Goal: Information Seeking & Learning: Find specific fact

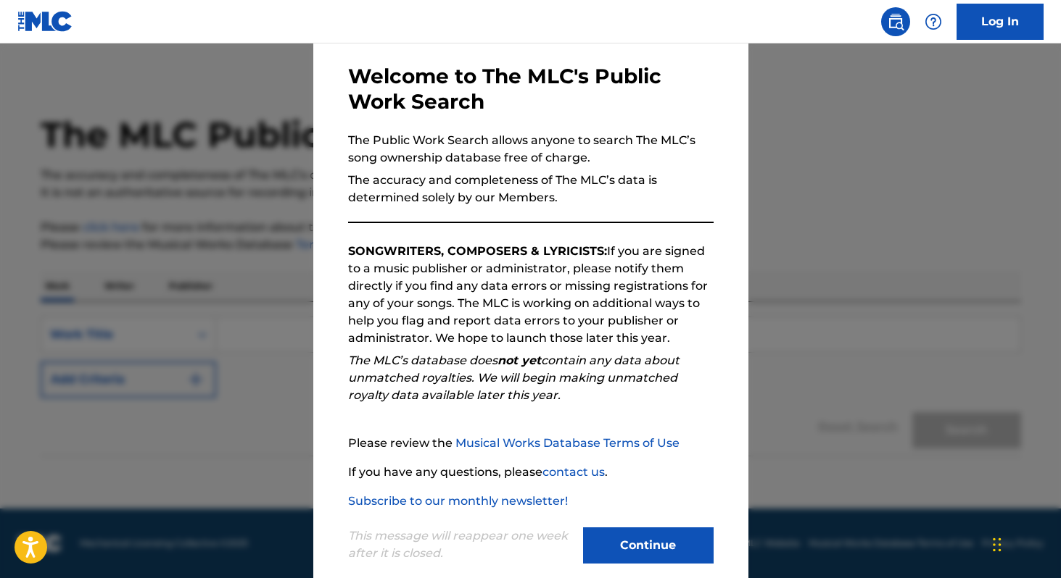
scroll to position [85, 0]
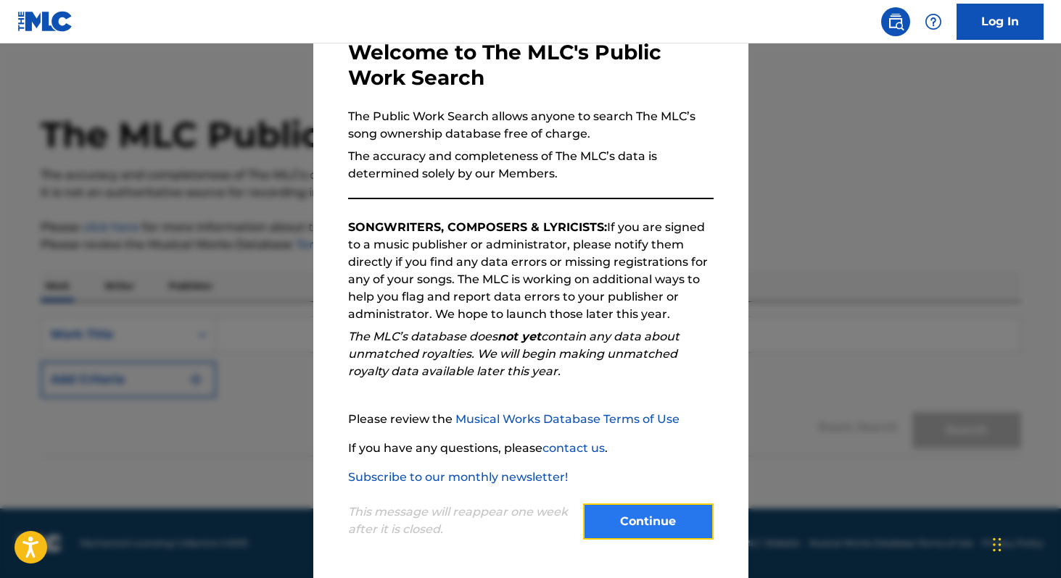
click at [644, 510] on button "Continue" at bounding box center [648, 522] width 130 height 36
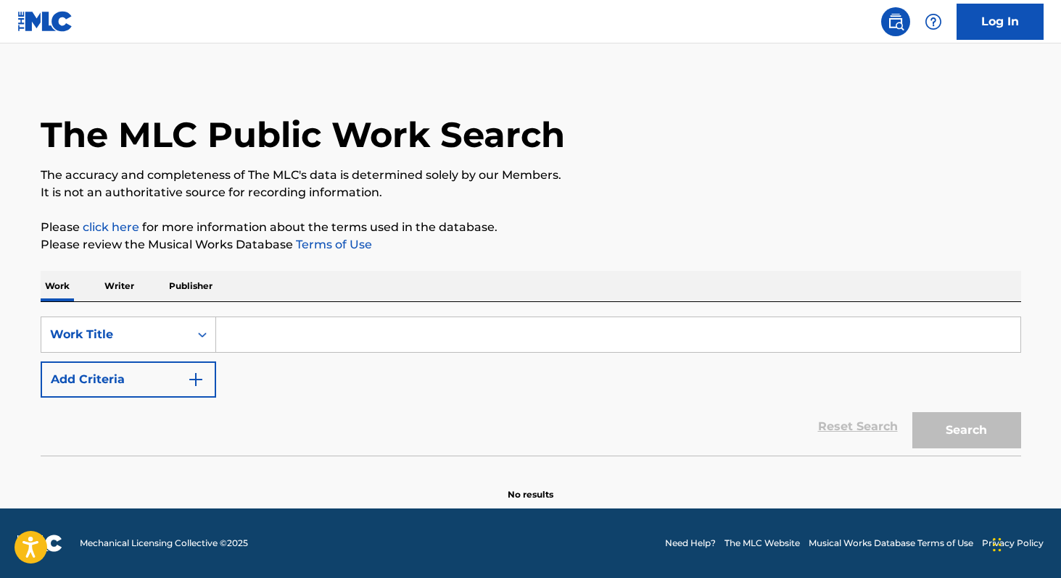
click at [269, 333] on input "Search Form" at bounding box center [618, 335] width 804 height 35
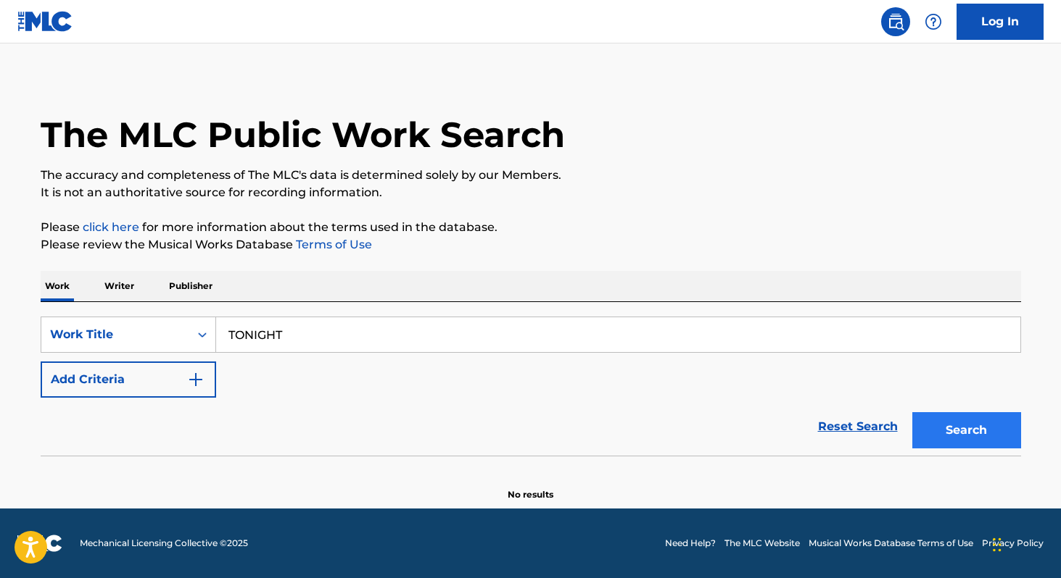
type input "TONIGHT"
click at [936, 428] on button "Search" at bounding box center [966, 430] width 109 height 36
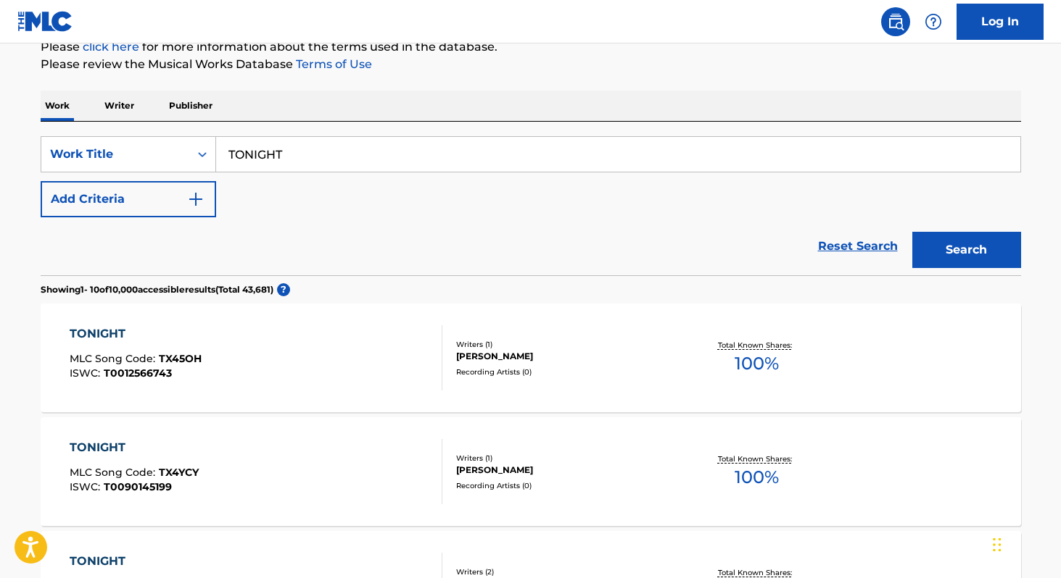
scroll to position [0, 0]
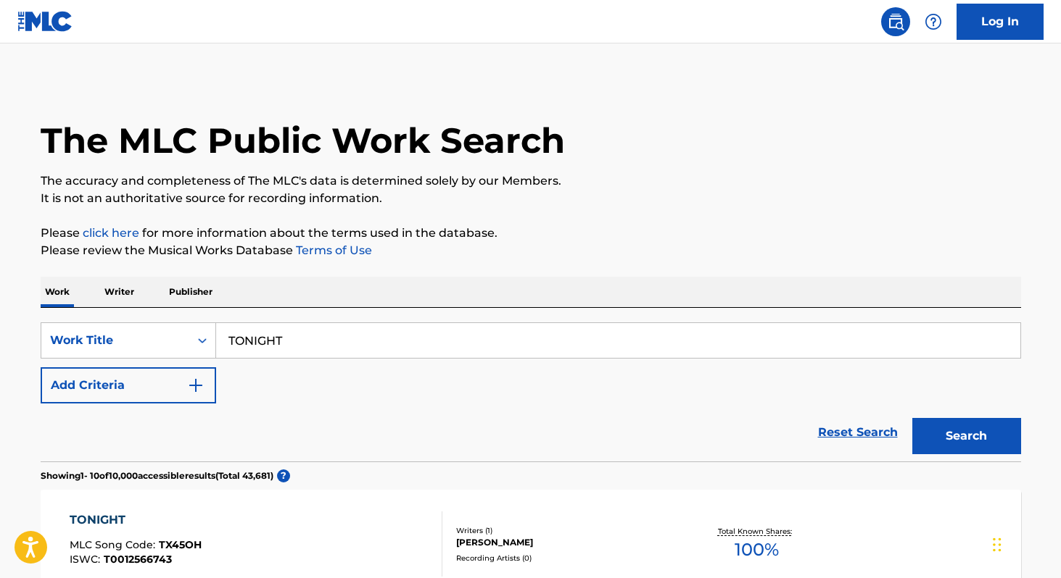
click at [112, 289] on p "Writer" at bounding box center [119, 292] width 38 height 30
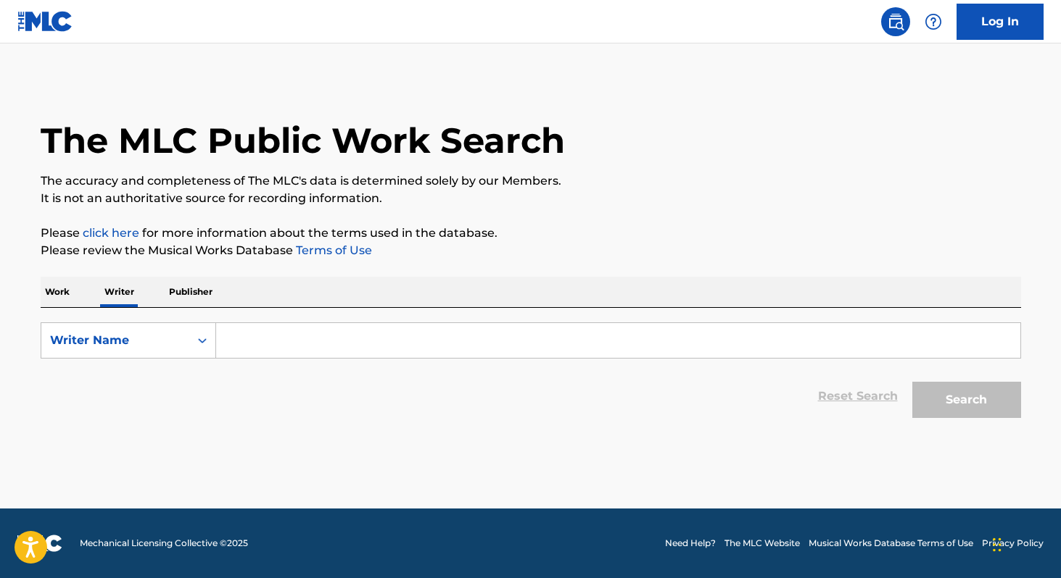
click at [366, 332] on input "Search Form" at bounding box center [618, 340] width 804 height 35
type input "S"
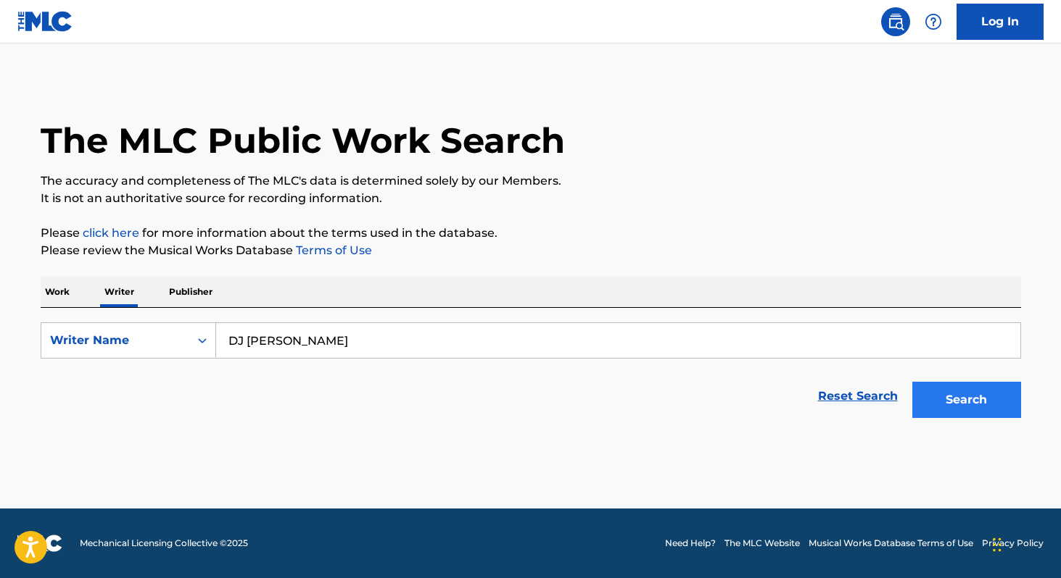
type input "DJ [PERSON_NAME]"
click at [976, 402] on button "Search" at bounding box center [966, 400] width 109 height 36
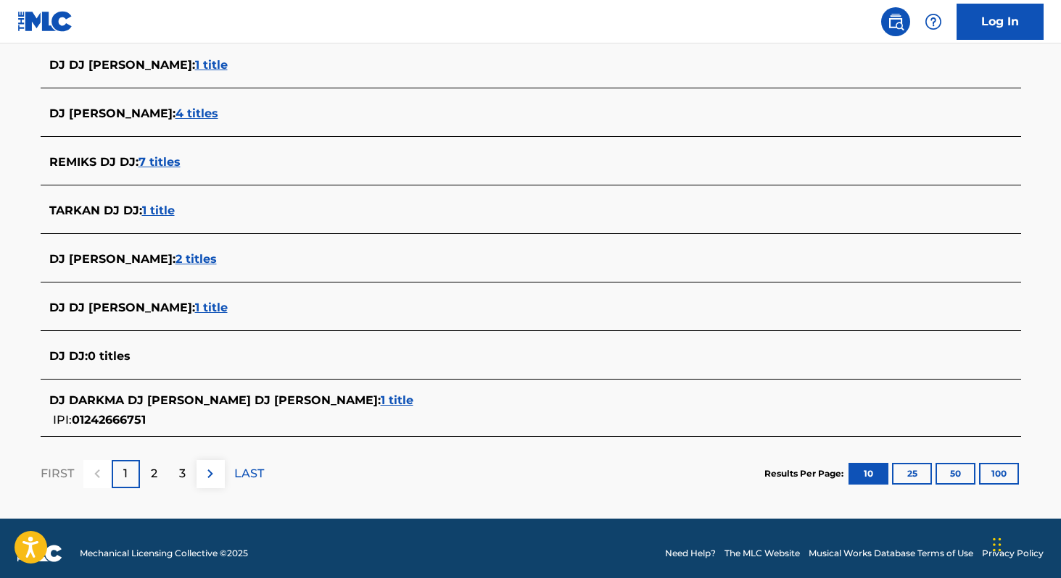
scroll to position [515, 0]
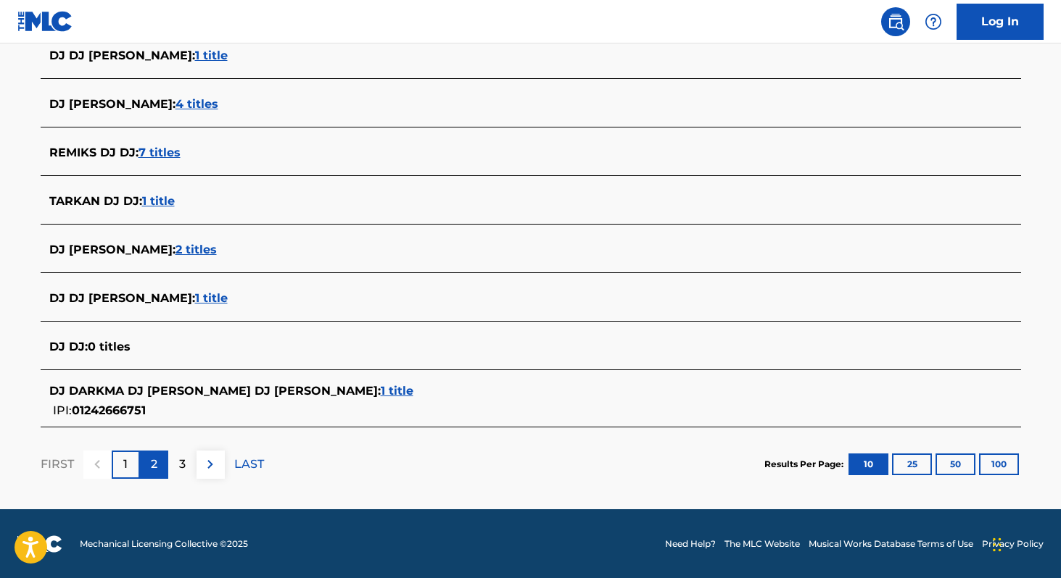
click at [162, 470] on div "2" at bounding box center [154, 465] width 28 height 28
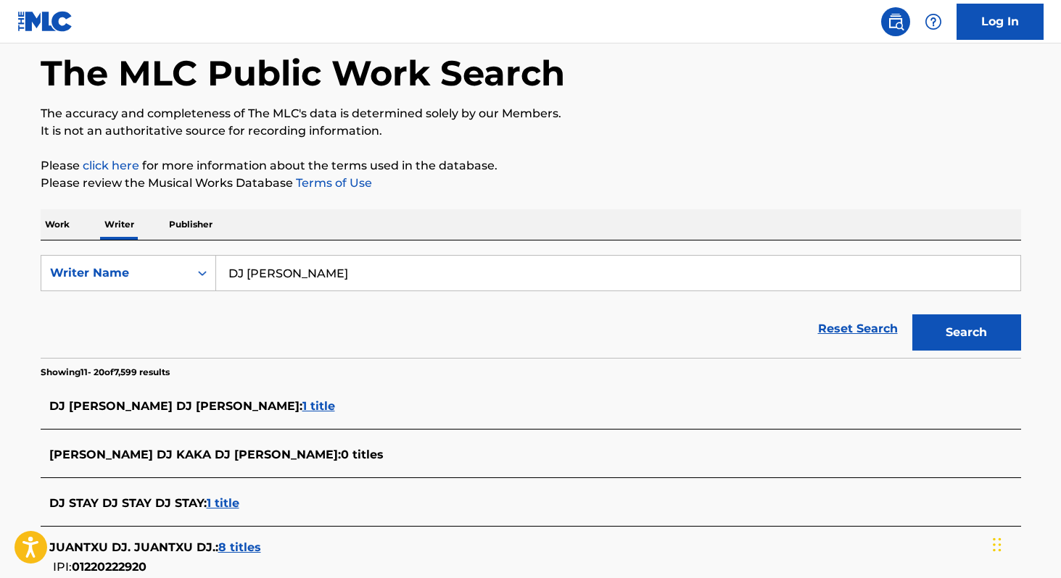
scroll to position [0, 0]
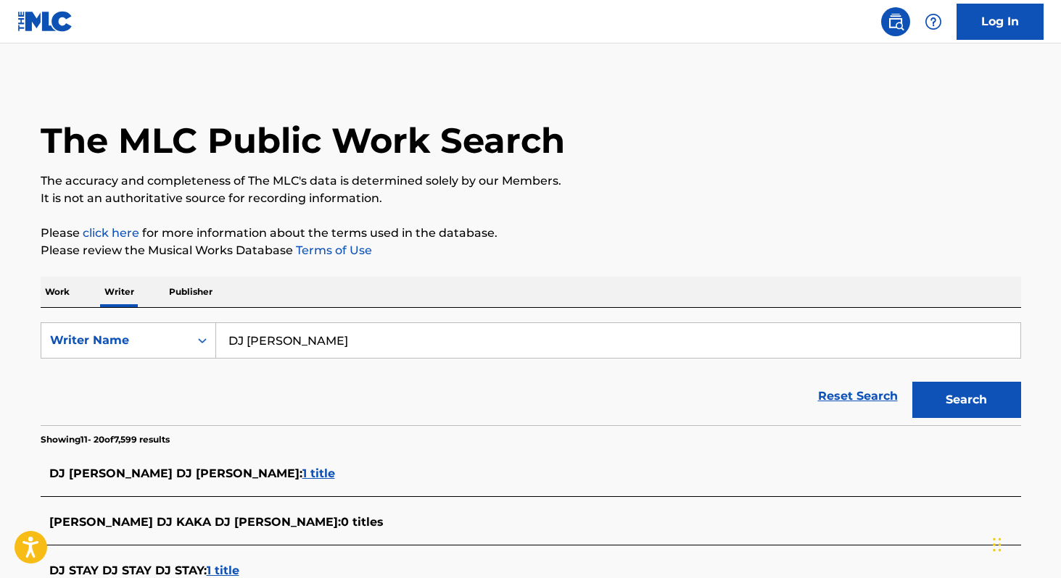
click at [57, 295] on p "Work" at bounding box center [57, 292] width 33 height 30
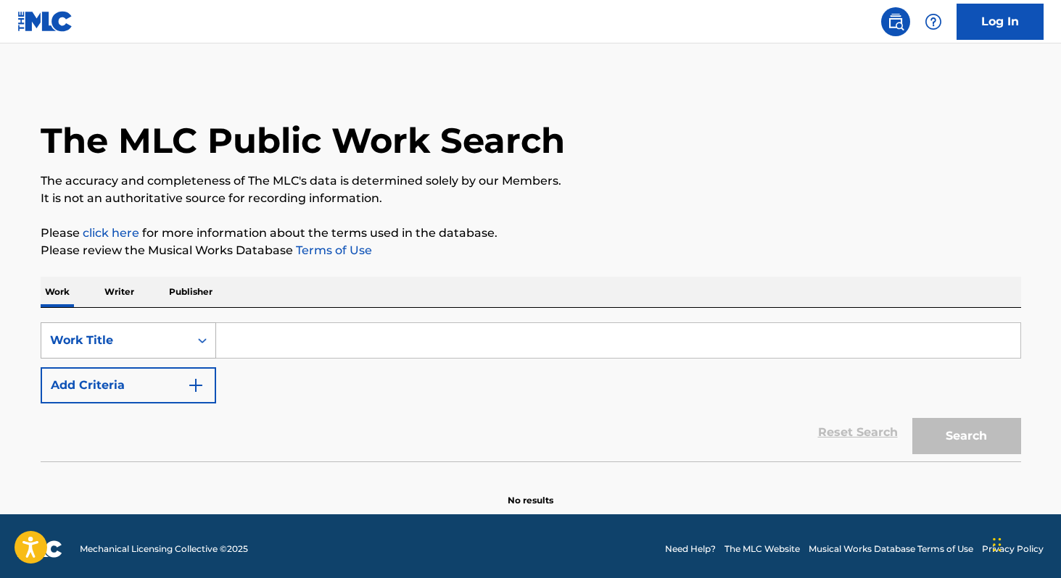
click at [152, 327] on div "Work Title" at bounding box center [115, 341] width 148 height 28
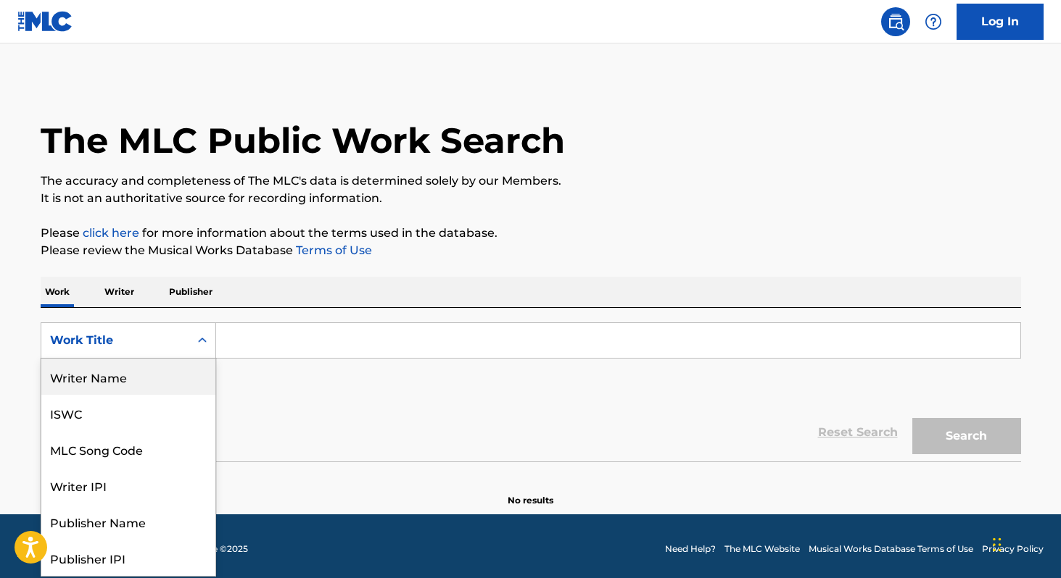
click at [153, 381] on div "Writer Name" at bounding box center [128, 377] width 174 height 36
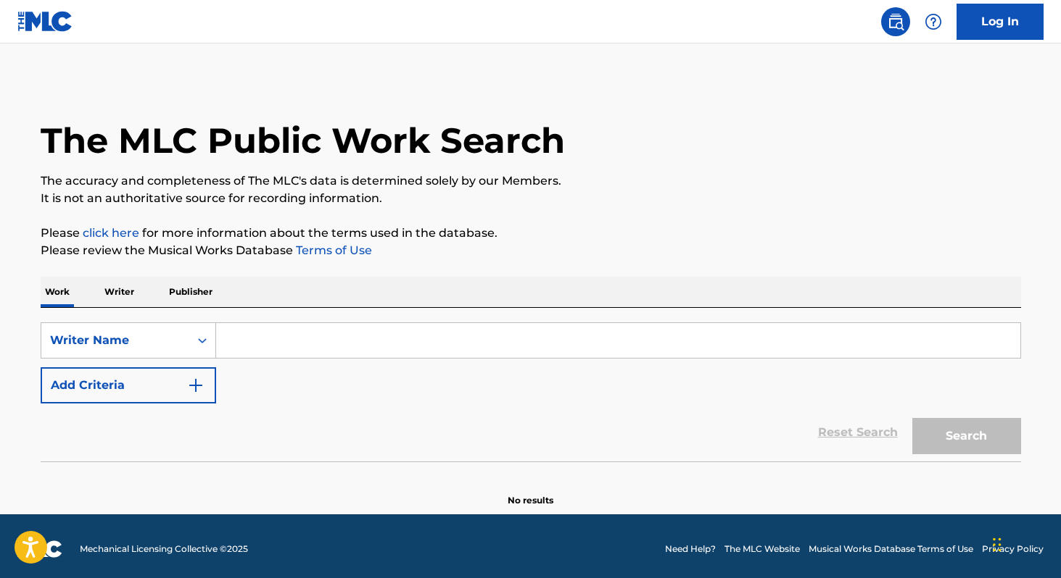
click at [288, 342] on input "Search Form" at bounding box center [618, 340] width 804 height 35
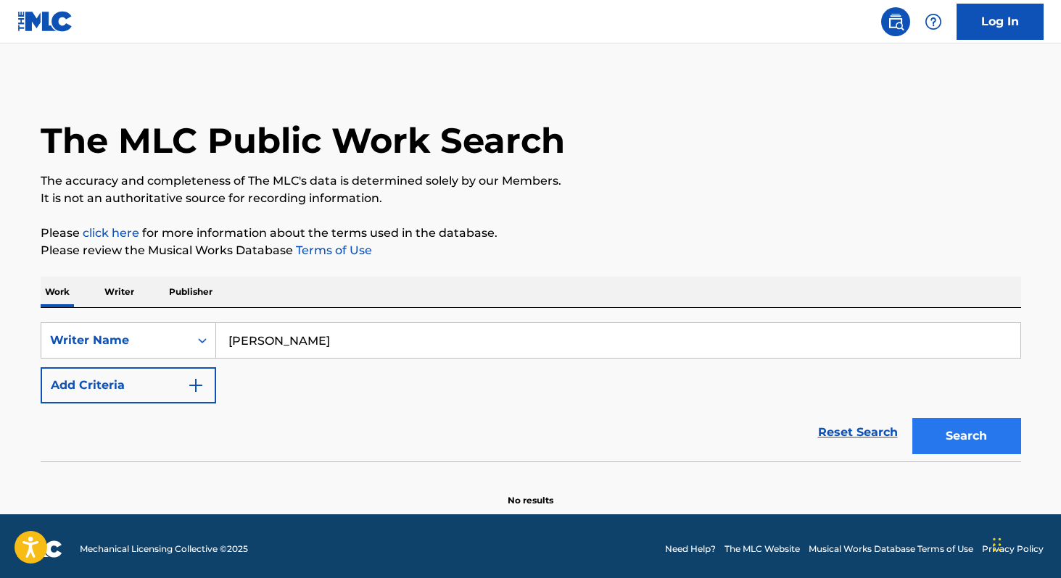
type input "[PERSON_NAME]"
click at [939, 426] on button "Search" at bounding box center [966, 436] width 109 height 36
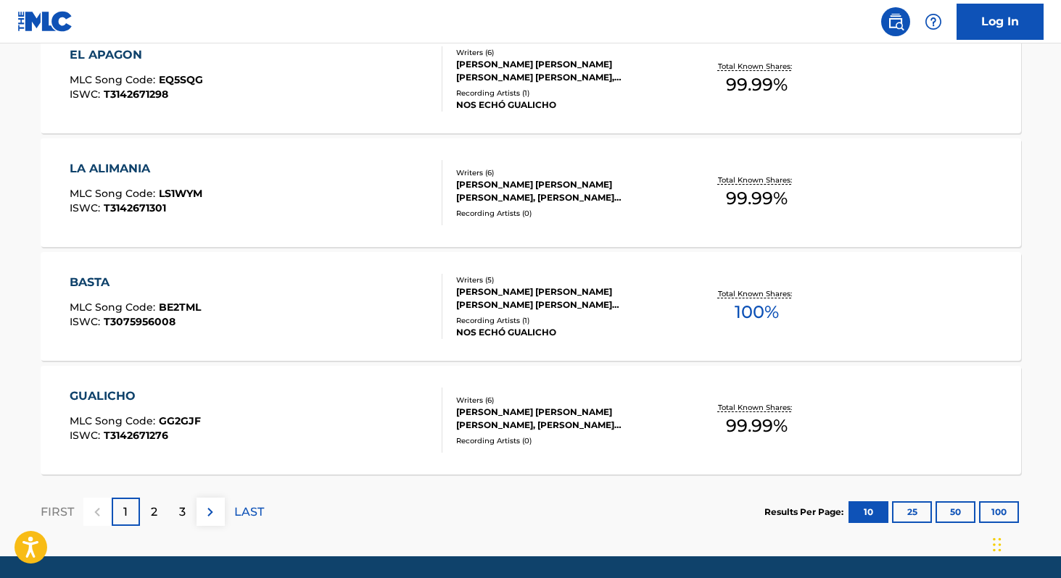
scroll to position [1196, 0]
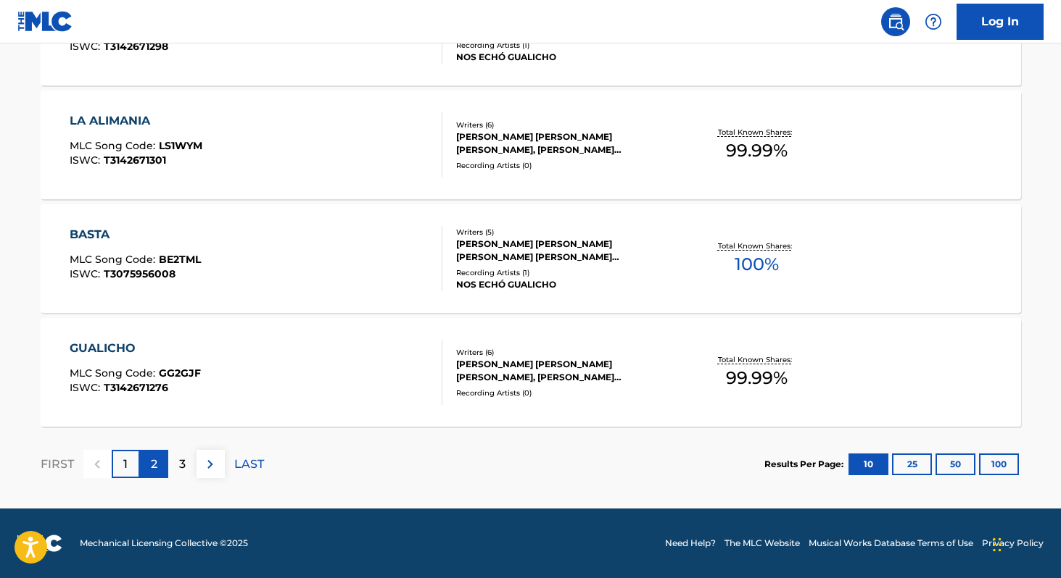
click at [154, 466] on p "2" at bounding box center [154, 464] width 7 height 17
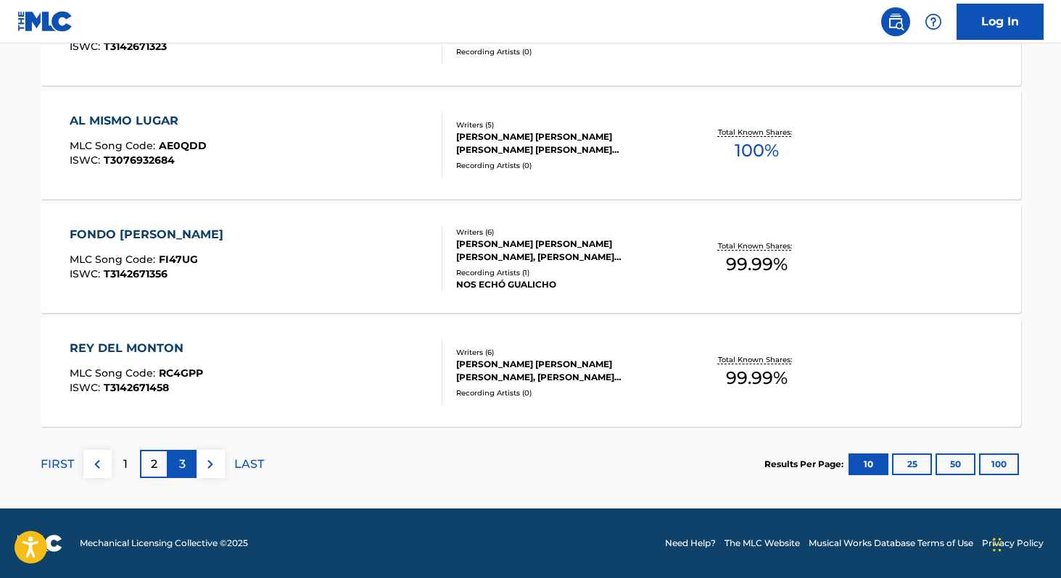
click at [182, 457] on p "3" at bounding box center [182, 464] width 7 height 17
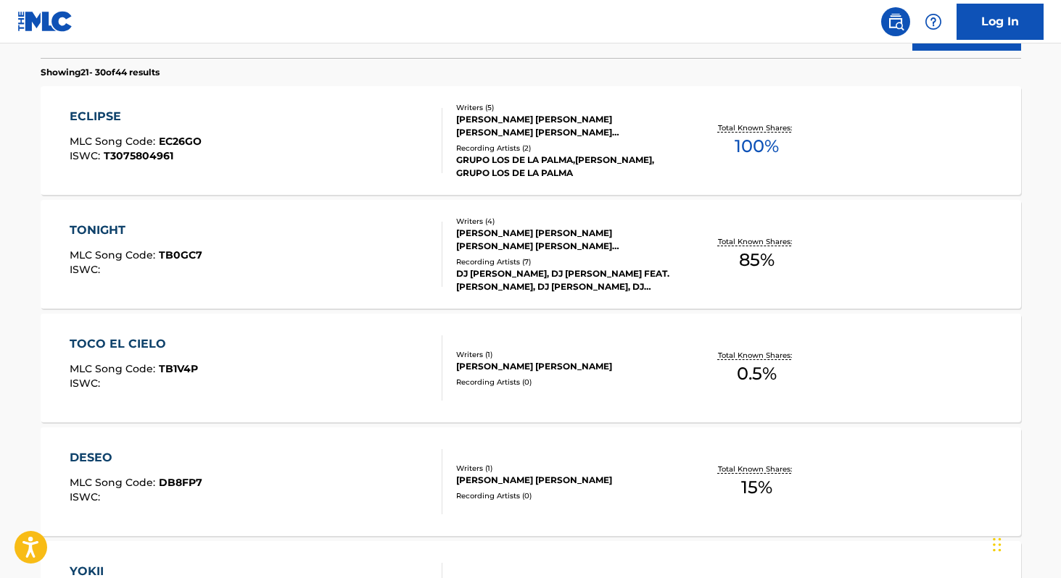
scroll to position [397, 0]
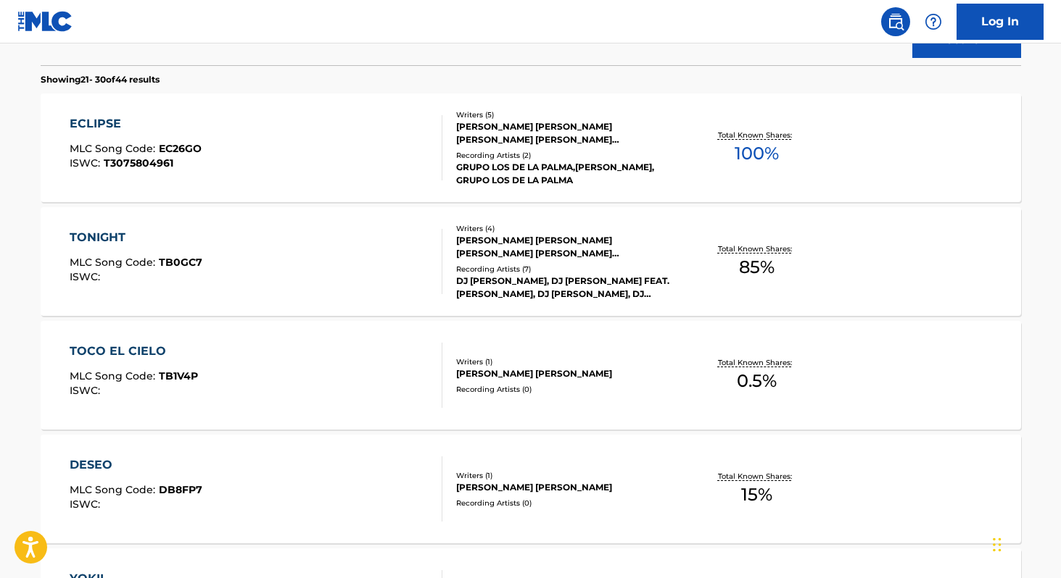
click at [642, 281] on div "DJ [PERSON_NAME], DJ [PERSON_NAME] FEAT. [PERSON_NAME], DJ [PERSON_NAME], DJ [P…" at bounding box center [565, 288] width 219 height 26
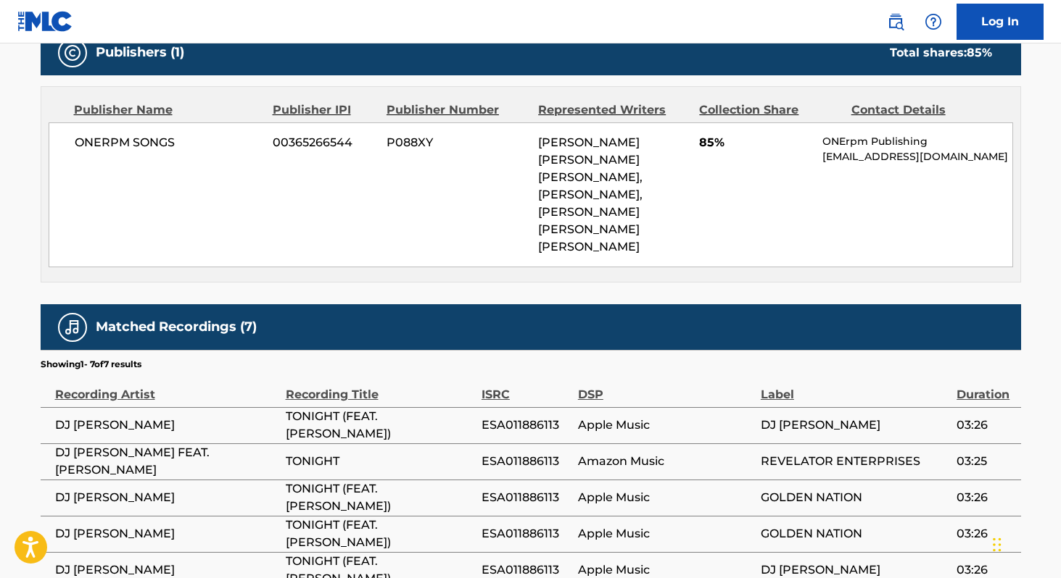
scroll to position [699, 0]
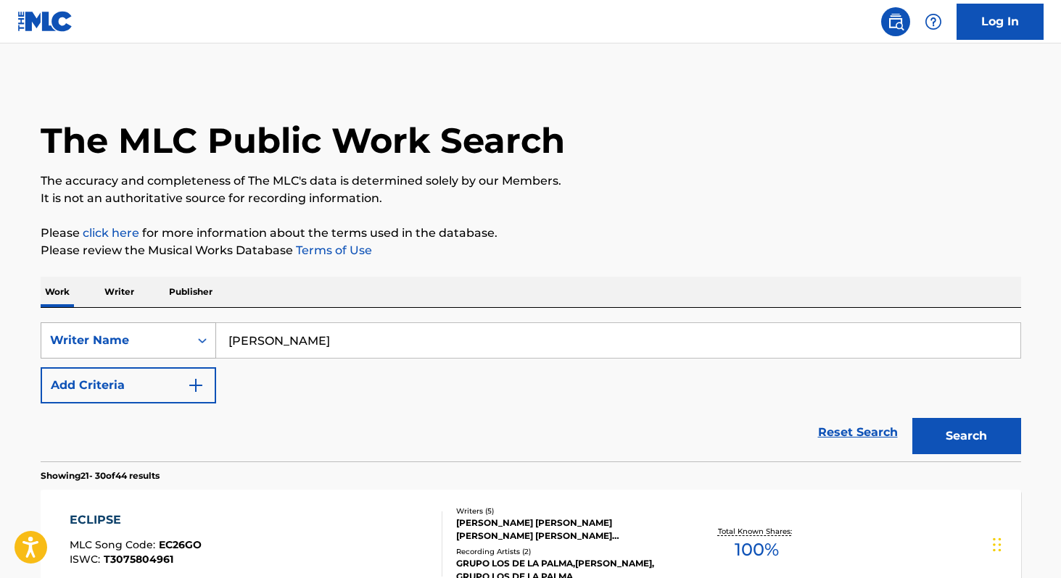
drag, startPoint x: 256, startPoint y: 339, endPoint x: 157, endPoint y: 339, distance: 98.6
click at [157, 339] on div "SearchWithCriteriae0b5c0a8-0032-4ea3-ae5a-a5e174791be9 Writer Name [PERSON_NAME]" at bounding box center [531, 341] width 980 height 36
click at [692, 398] on div "SearchWithCriteriae0b5c0a8-0032-4ea3-ae5a-a5e174791be9 Writer Name [PERSON_NAME…" at bounding box center [531, 363] width 980 height 81
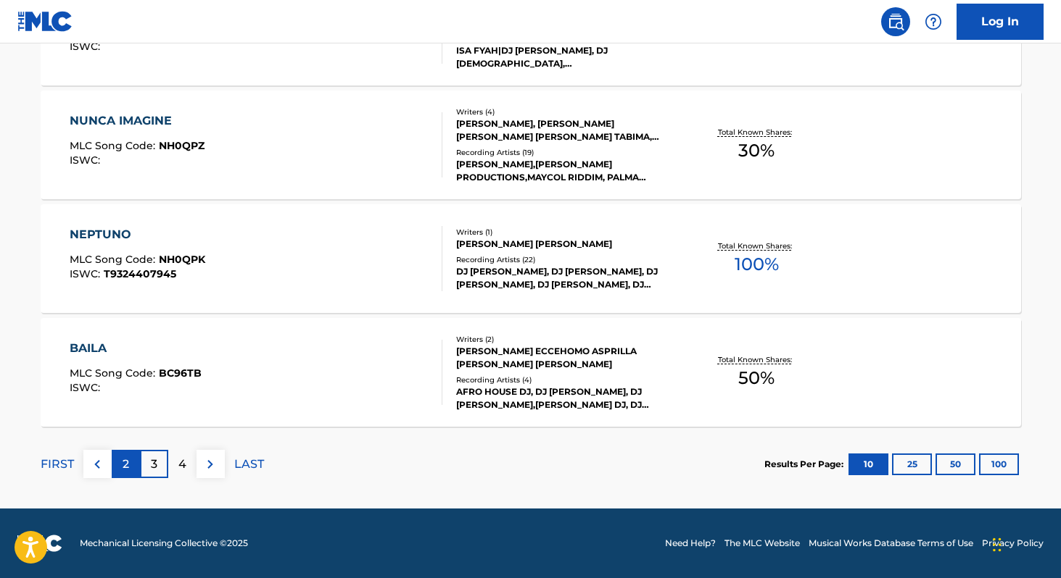
click at [125, 465] on p "2" at bounding box center [126, 464] width 7 height 17
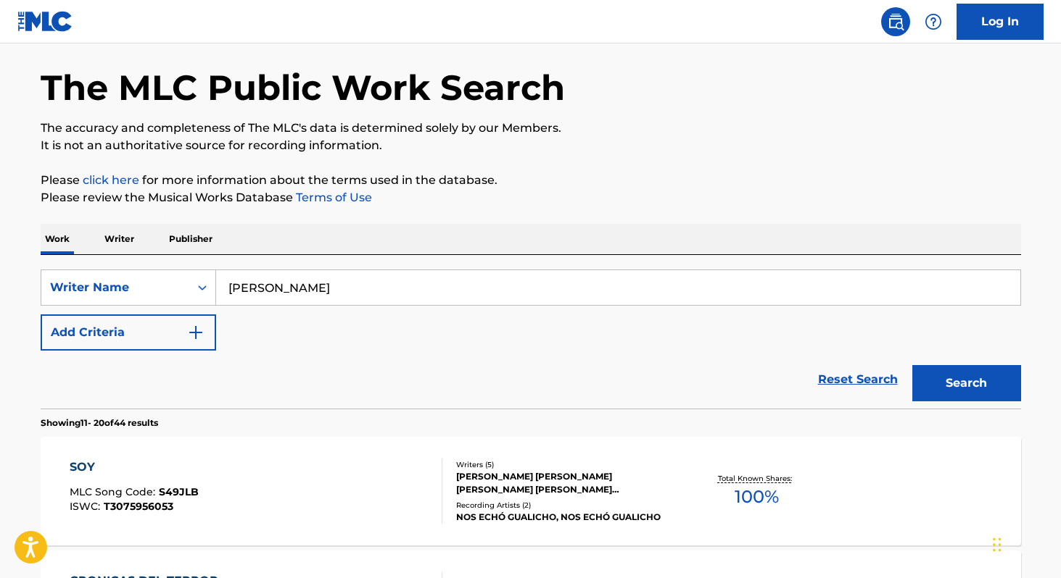
scroll to position [1196, 0]
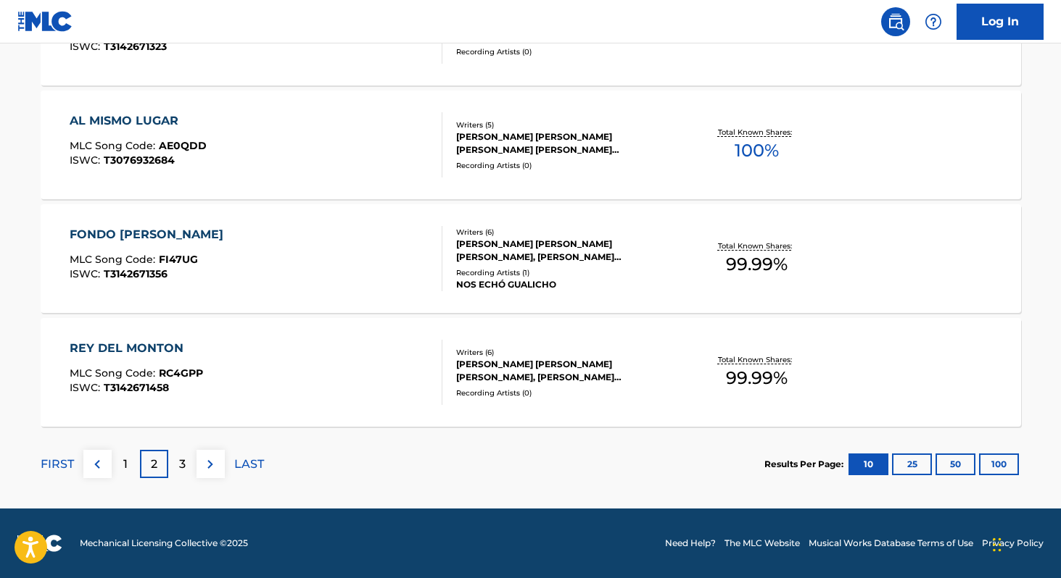
click at [157, 457] on div "2" at bounding box center [154, 464] width 28 height 28
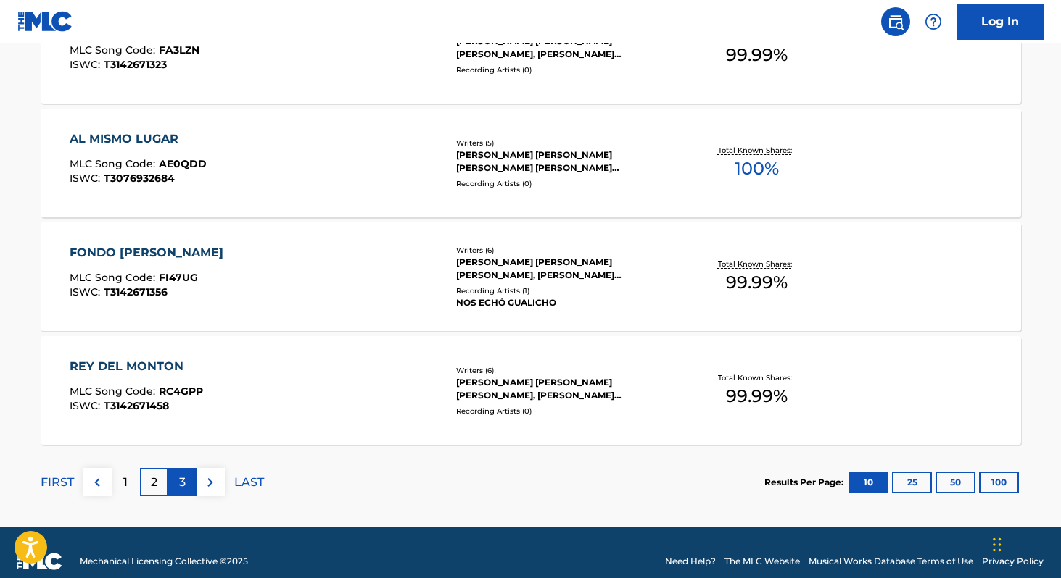
click at [173, 474] on div "3" at bounding box center [182, 482] width 28 height 28
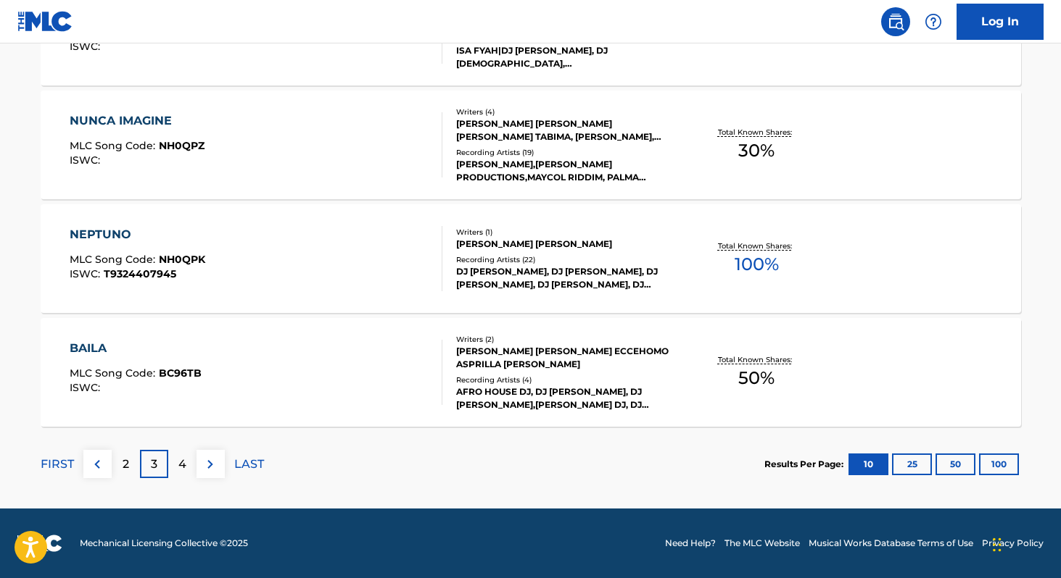
click at [631, 352] on div "[PERSON_NAME] [PERSON_NAME] ECCEHOMO ASPRILLA [PERSON_NAME]" at bounding box center [565, 358] width 219 height 26
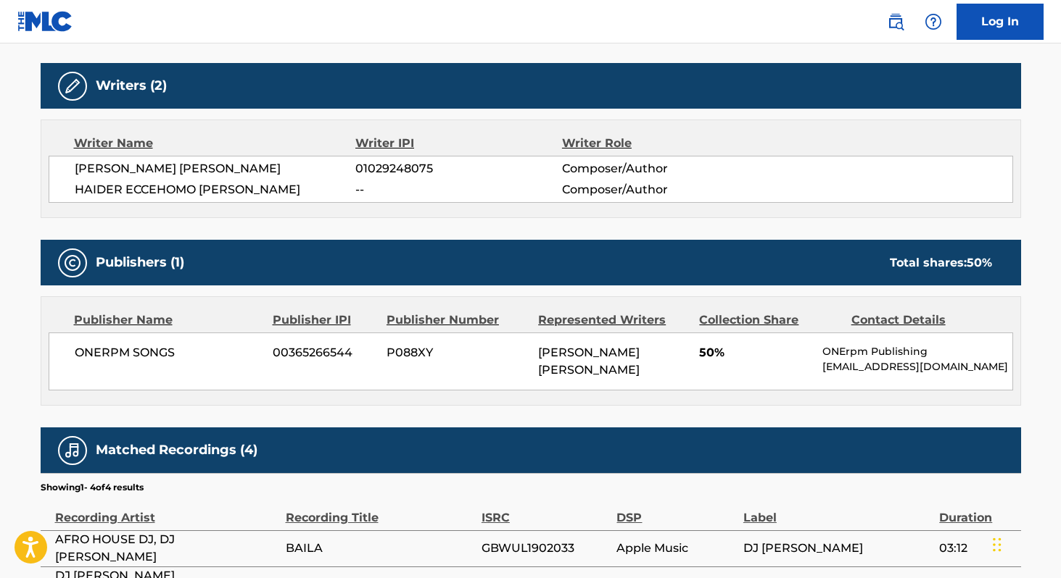
scroll to position [449, 0]
